Goal: Task Accomplishment & Management: Use online tool/utility

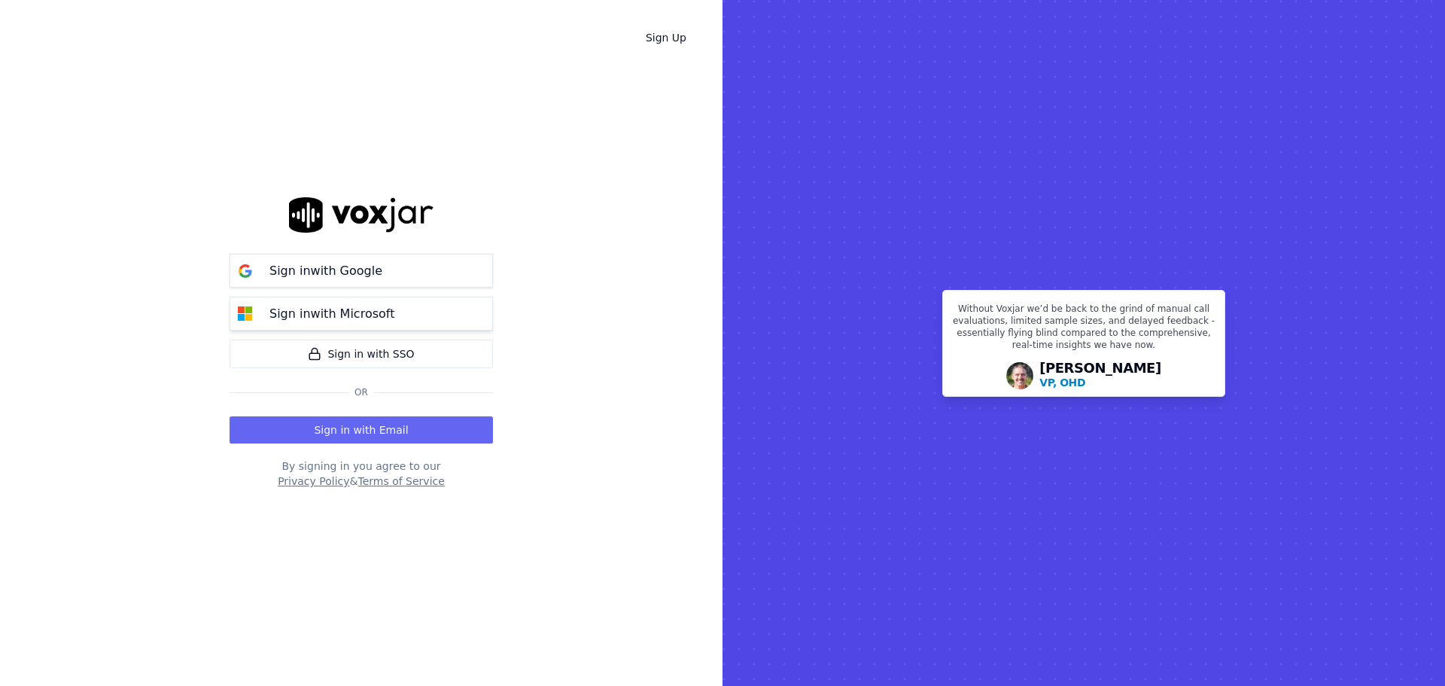
click at [297, 307] on p "Sign in with Microsoft" at bounding box center [331, 314] width 125 height 18
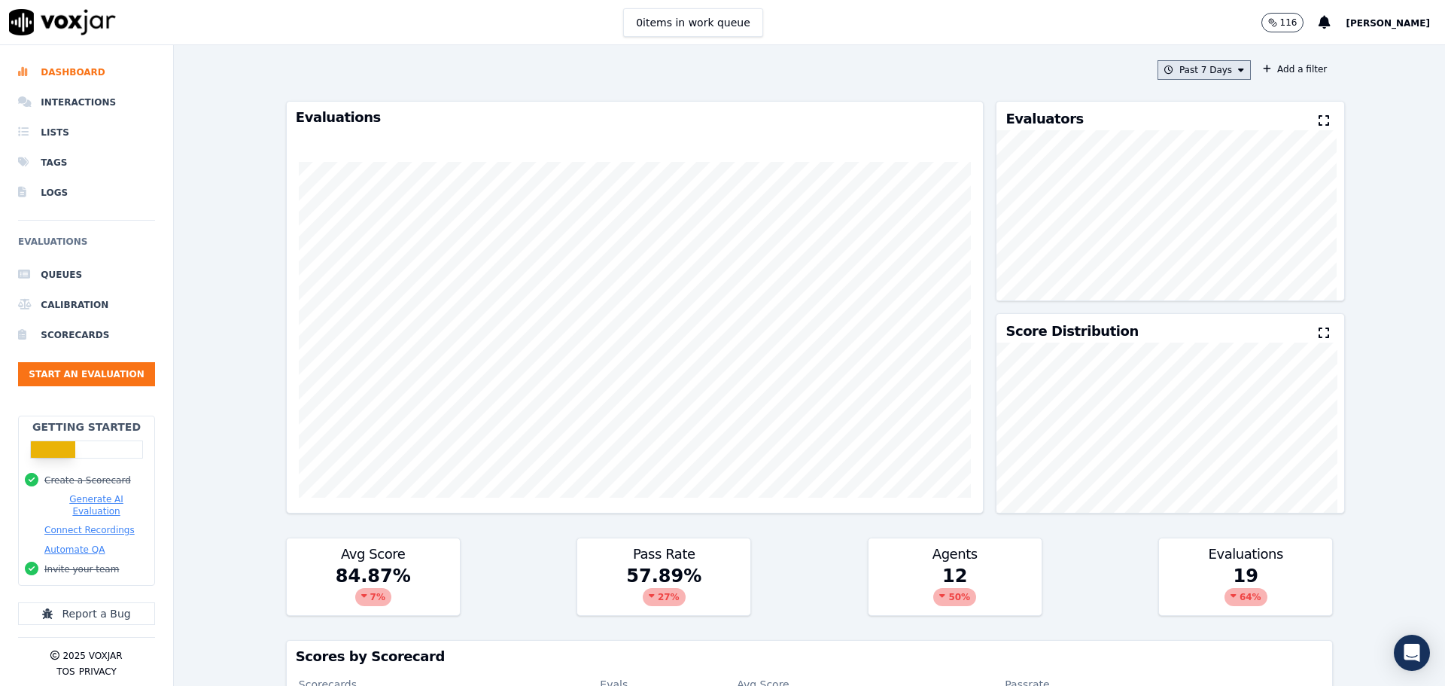
click at [1191, 62] on button "Past 7 Days" at bounding box center [1204, 70] width 93 height 20
click at [1182, 97] on div "Custom" at bounding box center [1199, 98] width 35 height 12
click at [1210, 128] on input "From" at bounding box center [1178, 126] width 132 height 33
type input "[DATE]T00:00"
click at [1159, 103] on label "From" at bounding box center [1178, 98] width 132 height 12
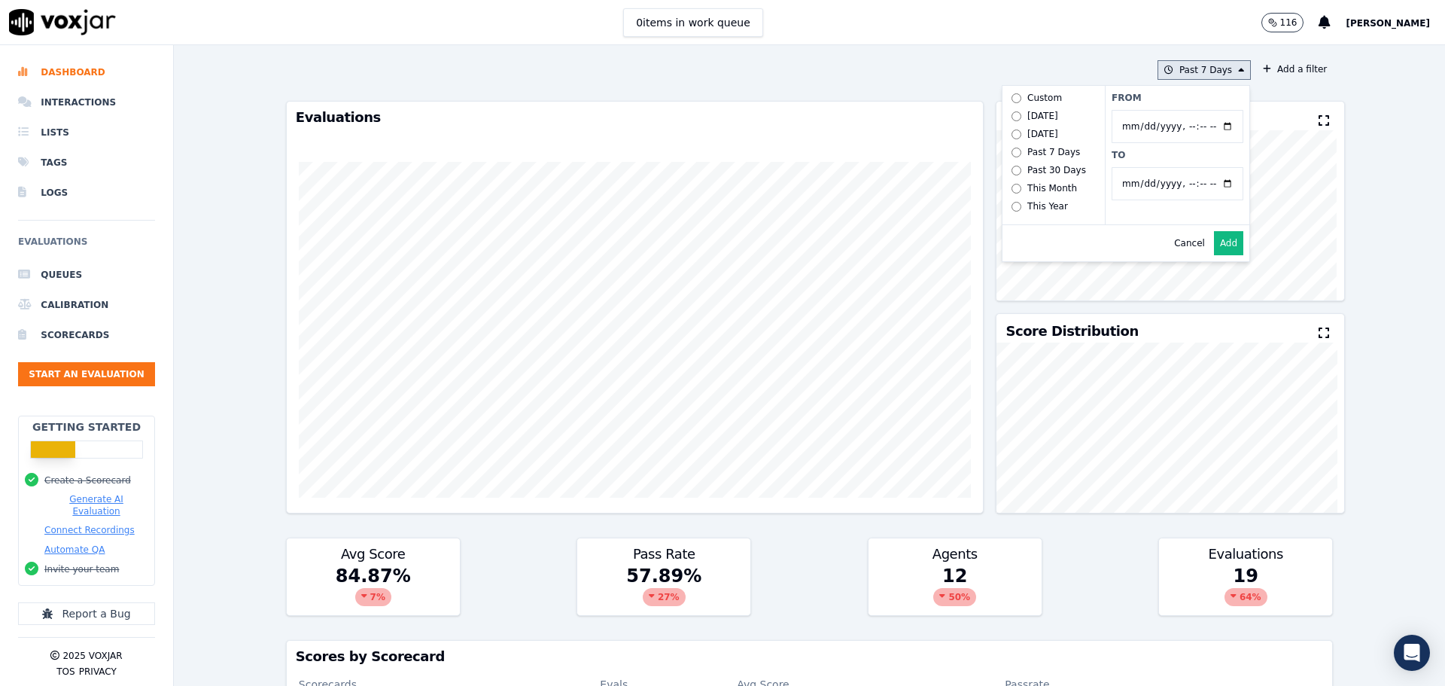
click at [1159, 110] on input "From" at bounding box center [1178, 126] width 132 height 33
click at [1213, 179] on input "To" at bounding box center [1178, 183] width 132 height 33
type input "[DATE]T23:59"
click at [1063, 255] on div "Cancel Add" at bounding box center [1126, 243] width 247 height 36
click at [1214, 246] on button "Add" at bounding box center [1228, 243] width 29 height 24
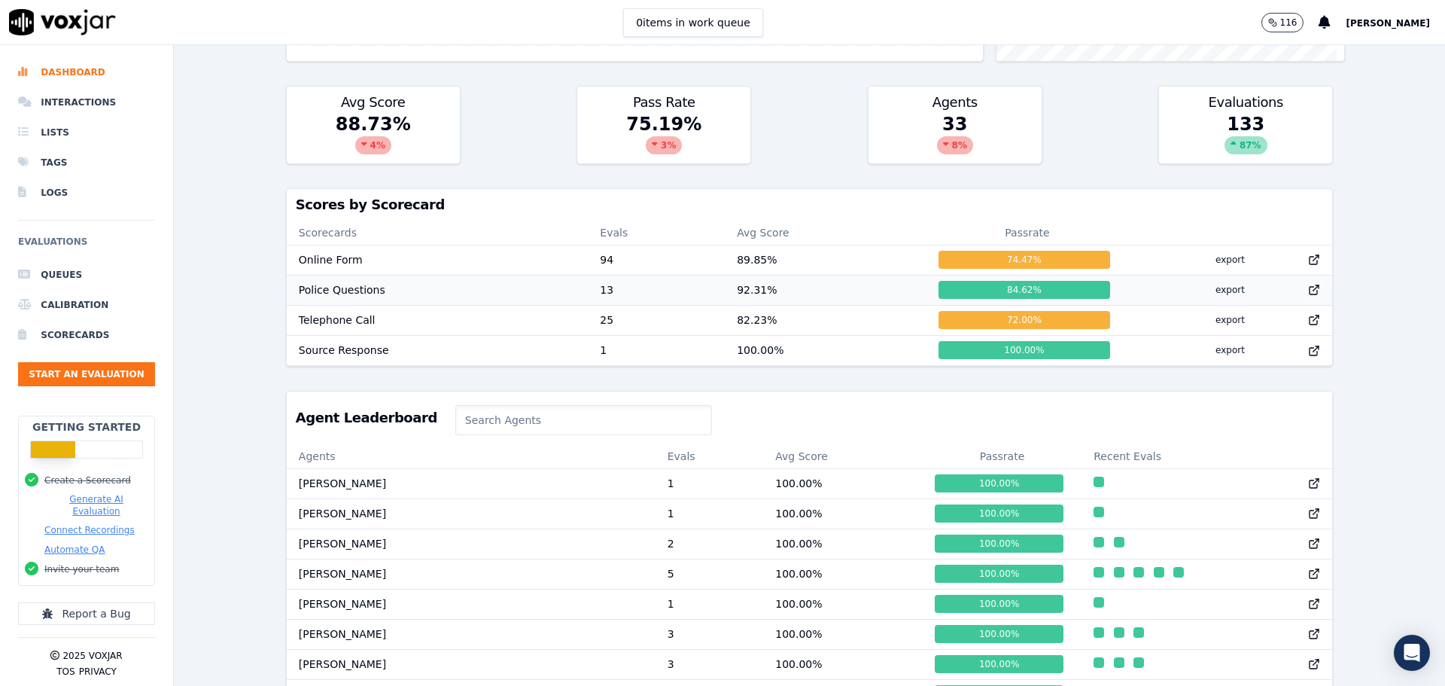
scroll to position [1, 0]
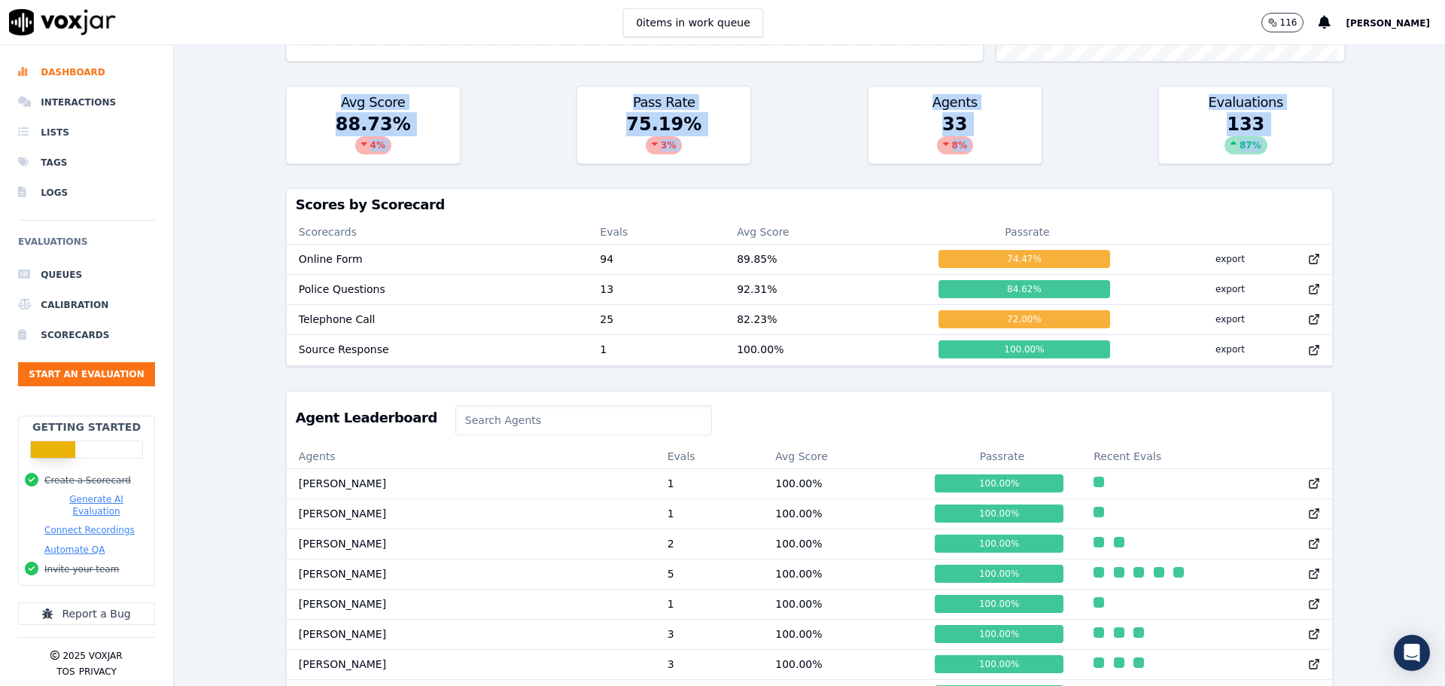
drag, startPoint x: 304, startPoint y: 85, endPoint x: 1323, endPoint y: 150, distance: 1021.2
click at [1323, 151] on div "[DATE] - [DATE] Add a filter Evaluations Evaluators Score Distribution Avg Scor…" at bounding box center [809, 365] width 1271 height 641
click at [1323, 150] on div "[DATE] - [DATE] Add a filter Evaluations Evaluators Score Distribution Avg Scor…" at bounding box center [809, 365] width 1271 height 641
